Goal: Find specific page/section: Find specific page/section

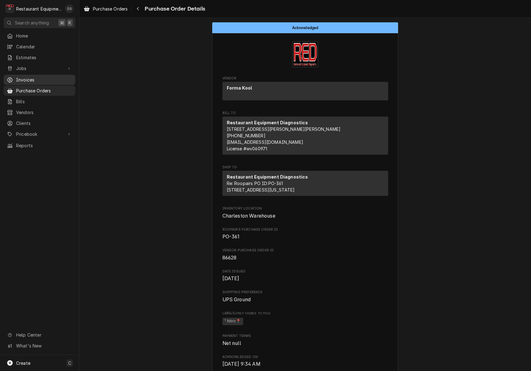
click at [29, 77] on span "Invoices" at bounding box center [44, 80] width 56 height 7
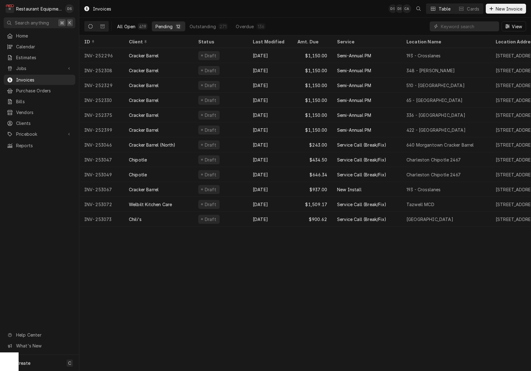
click at [136, 23] on button "All Open 419" at bounding box center [132, 26] width 38 height 10
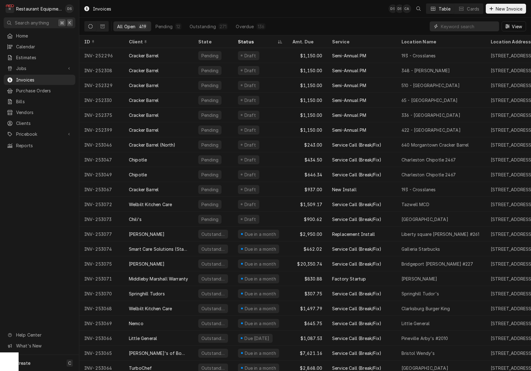
click at [473, 29] on input "Dynamic Content Wrapper" at bounding box center [468, 26] width 55 height 10
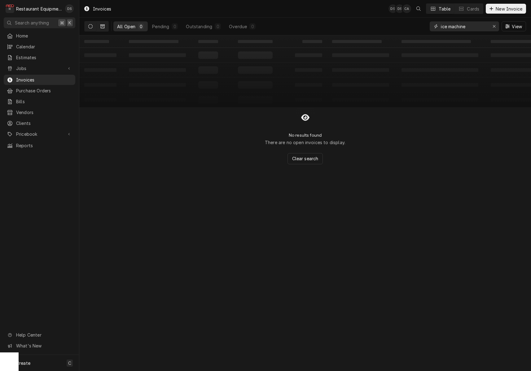
type input "ice machine"
click at [105, 26] on button "Dynamic Content Wrapper" at bounding box center [103, 26] width 12 height 10
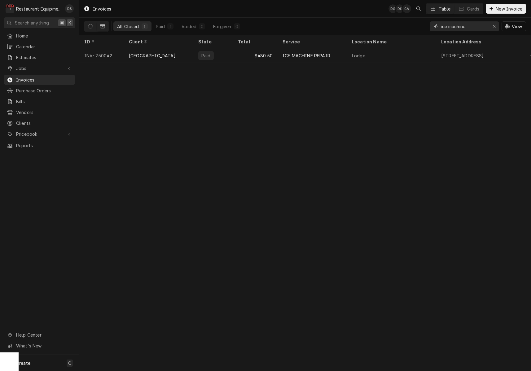
click at [477, 26] on input "ice machine" at bounding box center [464, 26] width 46 height 10
click at [492, 27] on div "Erase input" at bounding box center [494, 26] width 6 height 6
click at [472, 26] on input "Dynamic Content Wrapper" at bounding box center [470, 26] width 58 height 10
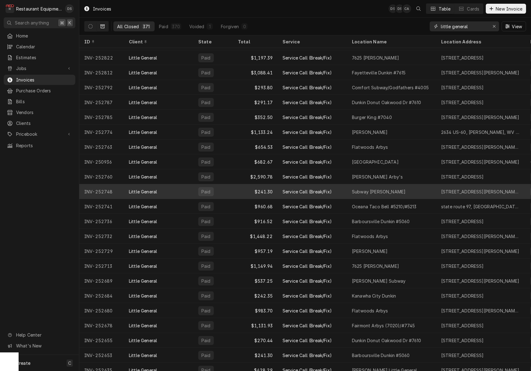
scroll to position [266, 0]
type input "little general"
click at [386, 192] on div "Subway Glen Daniels" at bounding box center [379, 191] width 54 height 7
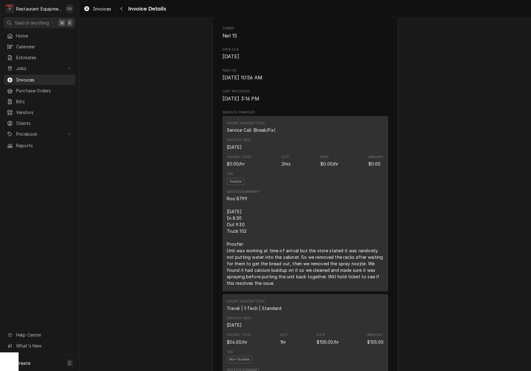
scroll to position [295, 0]
click at [121, 10] on icon "Navigate back" at bounding box center [121, 9] width 3 height 4
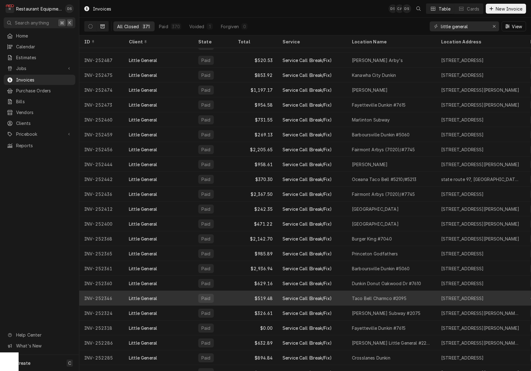
scroll to position [758, 0]
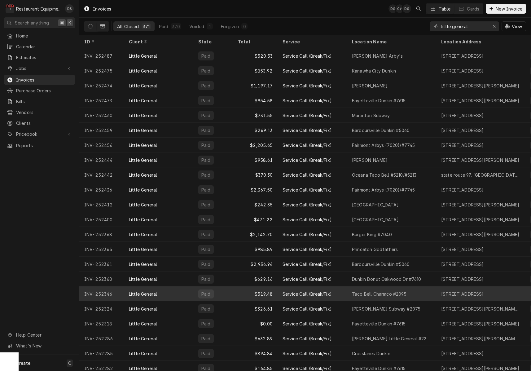
click at [430, 295] on div "Taco Bell Charmco #2095" at bounding box center [391, 293] width 89 height 15
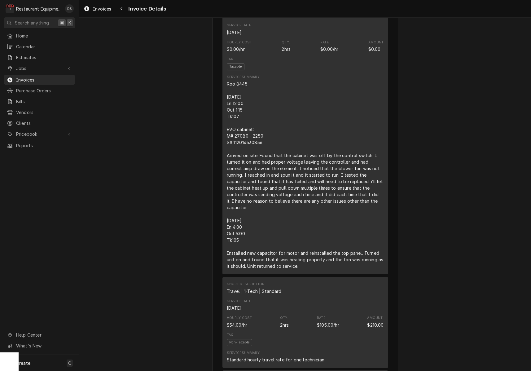
scroll to position [382, 0]
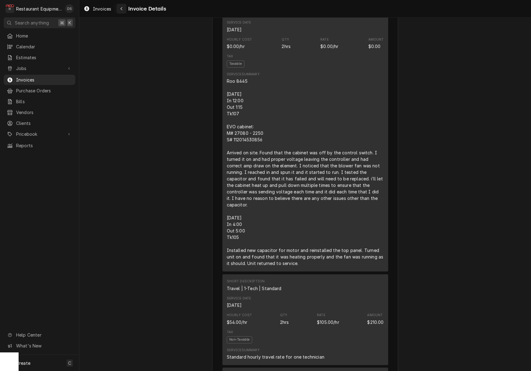
click at [121, 8] on icon "Navigate back" at bounding box center [121, 9] width 3 height 4
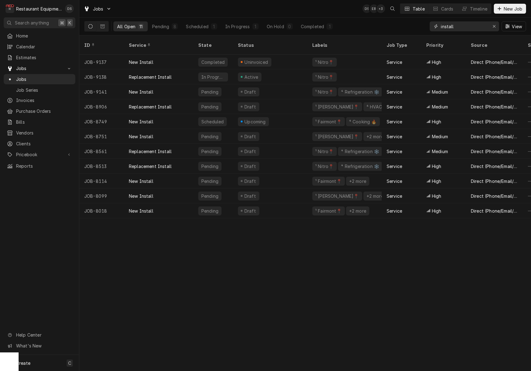
drag, startPoint x: 493, startPoint y: 27, endPoint x: 484, endPoint y: 25, distance: 9.4
click at [493, 27] on icon "Erase input" at bounding box center [494, 26] width 3 height 4
click at [479, 25] on input "Dynamic Content Wrapper" at bounding box center [470, 26] width 58 height 10
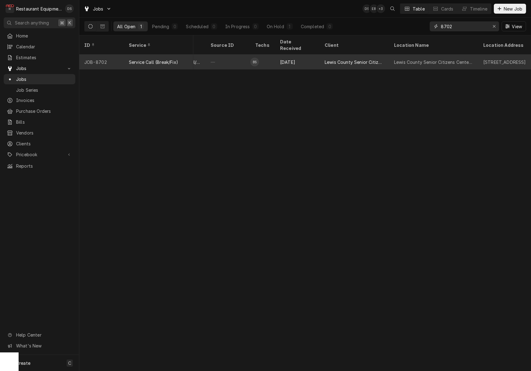
scroll to position [0, 319]
type input "8702"
click at [413, 59] on div "Lewis County Senior Citizens Center, Inc." at bounding box center [431, 62] width 79 height 7
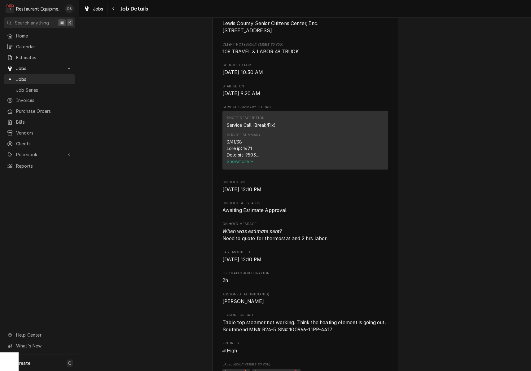
scroll to position [157, 0]
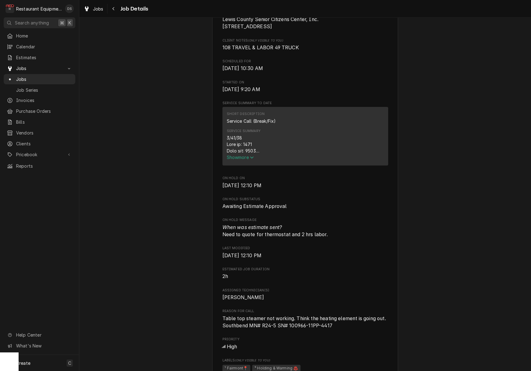
click at [248, 160] on span "Show more" at bounding box center [240, 157] width 27 height 5
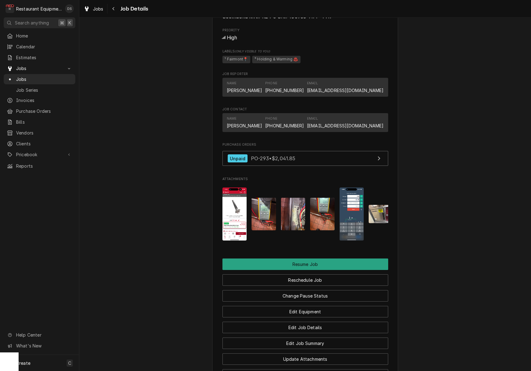
scroll to position [753, 0]
click at [225, 201] on img "Attachments" at bounding box center [235, 213] width 24 height 53
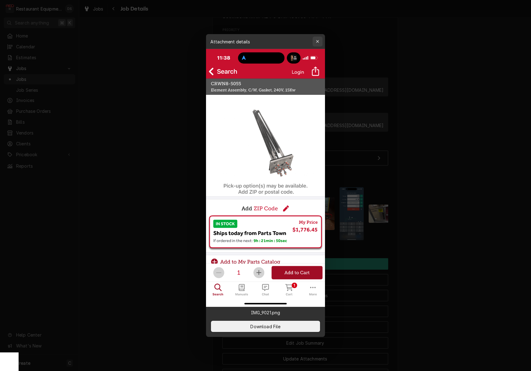
click at [316, 40] on div "button" at bounding box center [318, 41] width 6 height 6
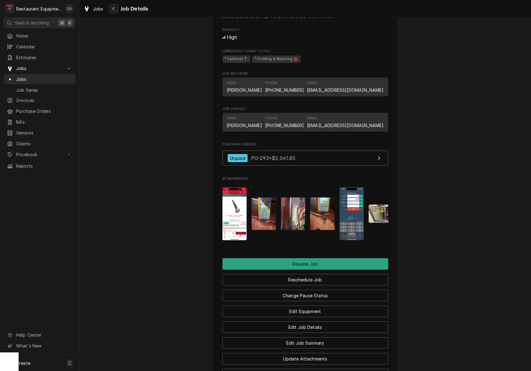
click at [114, 10] on icon "Navigate back" at bounding box center [114, 8] width 2 height 3
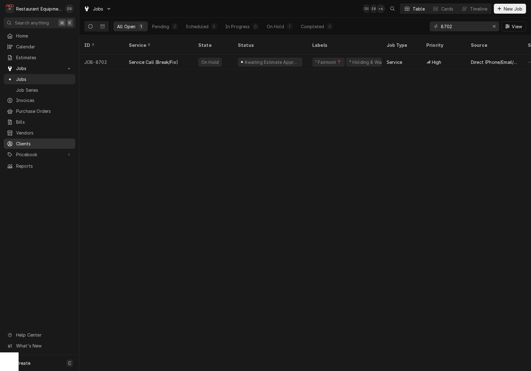
click at [25, 140] on span "Clients" at bounding box center [44, 143] width 56 height 7
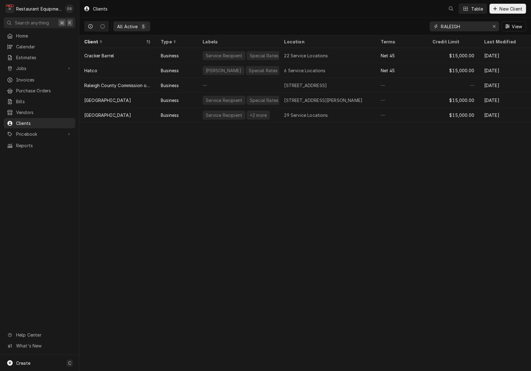
click at [478, 25] on input "RALEIGH" at bounding box center [464, 26] width 46 height 10
drag, startPoint x: 495, startPoint y: 24, endPoint x: 479, endPoint y: 26, distance: 16.6
click at [493, 24] on icon "Erase input" at bounding box center [494, 26] width 3 height 4
click at [470, 25] on input "Dynamic Content Wrapper" at bounding box center [470, 26] width 58 height 10
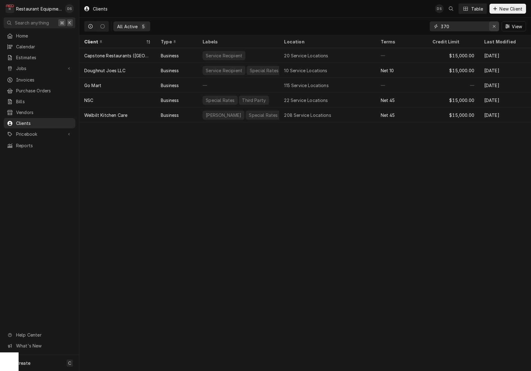
type input "370"
click at [495, 25] on icon "Erase input" at bounding box center [494, 26] width 3 height 4
